Goal: Check status: Check status

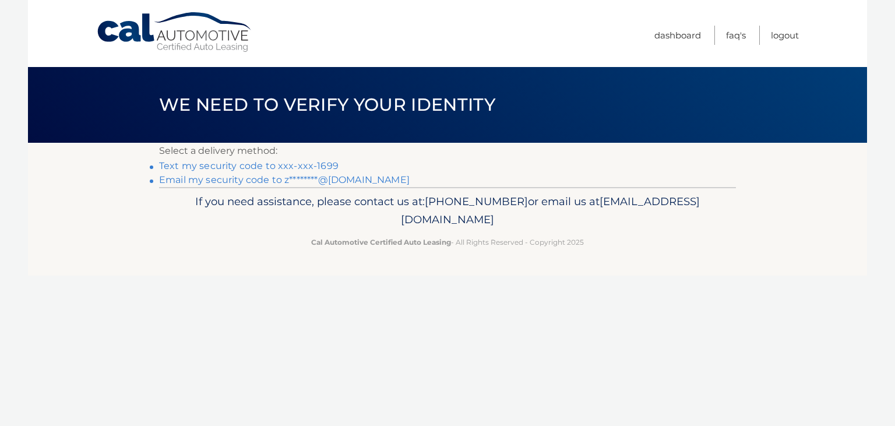
click at [286, 162] on link "Text my security code to xxx-xxx-1699" at bounding box center [249, 165] width 180 height 11
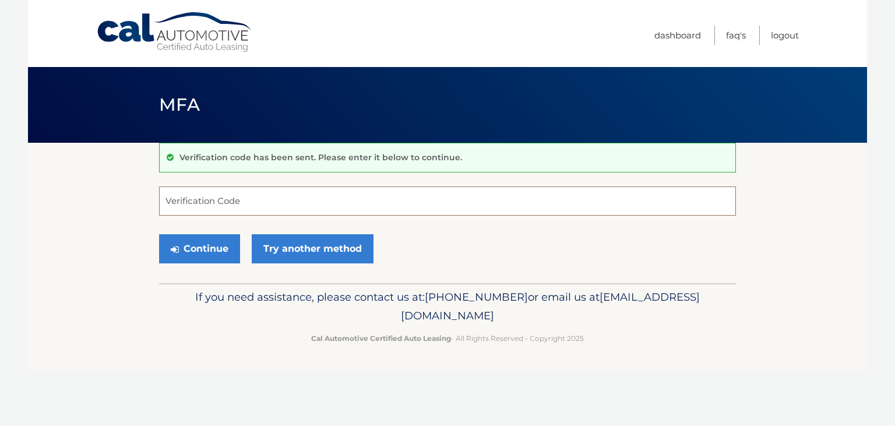
click at [202, 206] on input "Verification Code" at bounding box center [447, 201] width 577 height 29
click at [192, 244] on button "Continue" at bounding box center [199, 248] width 81 height 29
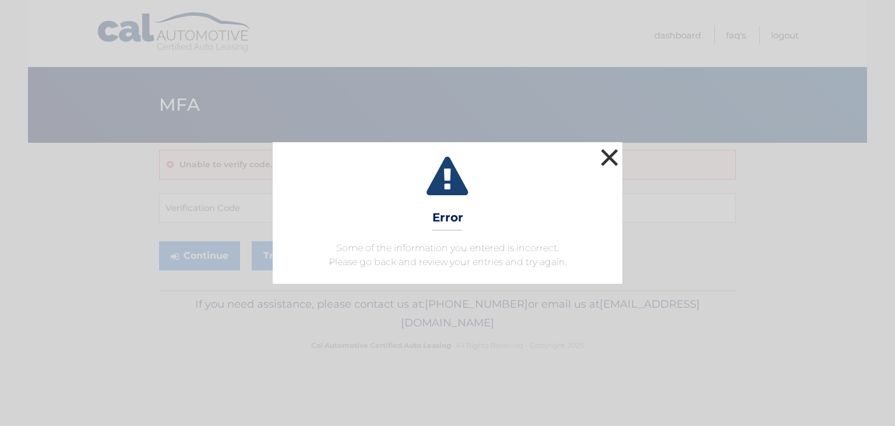
click at [608, 157] on button "×" at bounding box center [609, 157] width 23 height 23
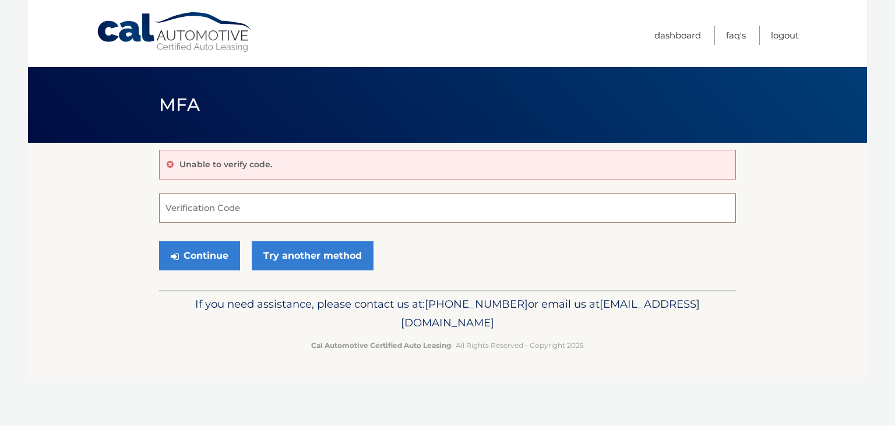
click at [276, 204] on input "Verification Code" at bounding box center [447, 208] width 577 height 29
type input "951510"
click at [159, 241] on button "Continue" at bounding box center [199, 255] width 81 height 29
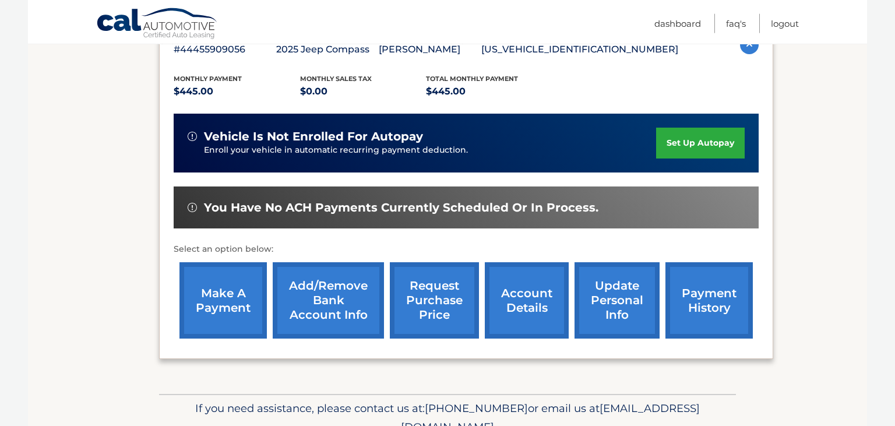
scroll to position [246, 0]
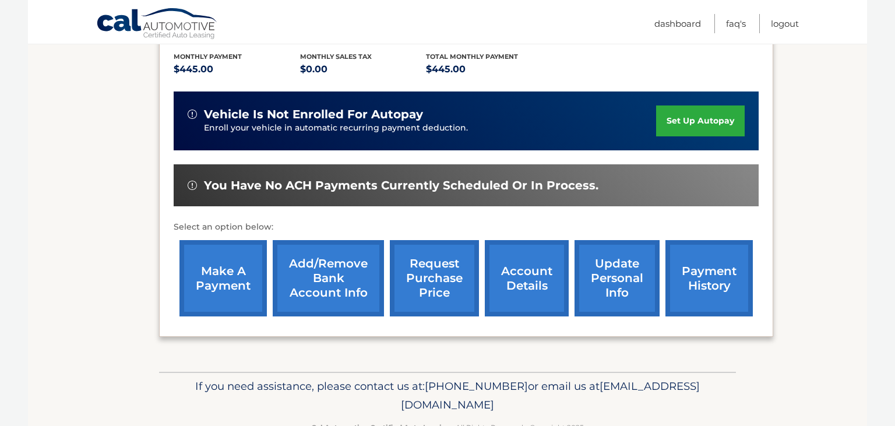
click at [689, 305] on link "payment history" at bounding box center [709, 278] width 87 height 76
